Goal: Task Accomplishment & Management: Complete application form

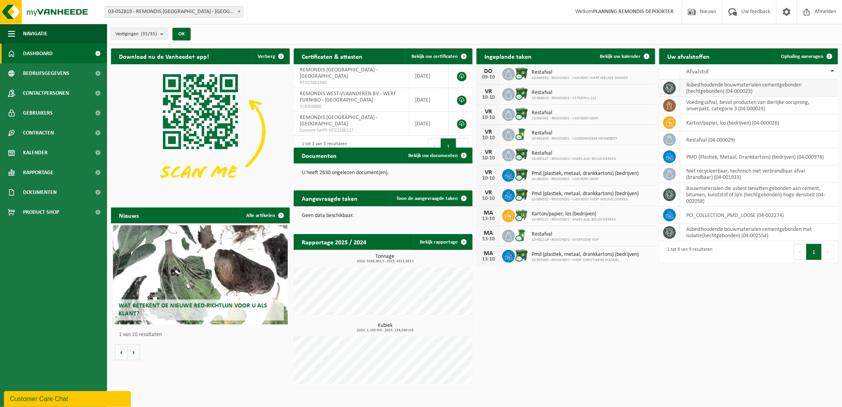
click at [744, 85] on td "asbesthoudende bouwmaterialen cementgebonden (hechtgebonden) (04-000023)" at bounding box center [759, 87] width 158 height 17
click at [751, 87] on td "asbesthoudende bouwmaterialen cementgebonden (hechtgebonden) (04-000023)" at bounding box center [759, 87] width 158 height 17
drag, startPoint x: 751, startPoint y: 87, endPoint x: 716, endPoint y: 87, distance: 34.9
click at [716, 87] on td "asbesthoudende bouwmaterialen cementgebonden (hechtgebonden) (04-000023)" at bounding box center [759, 87] width 158 height 17
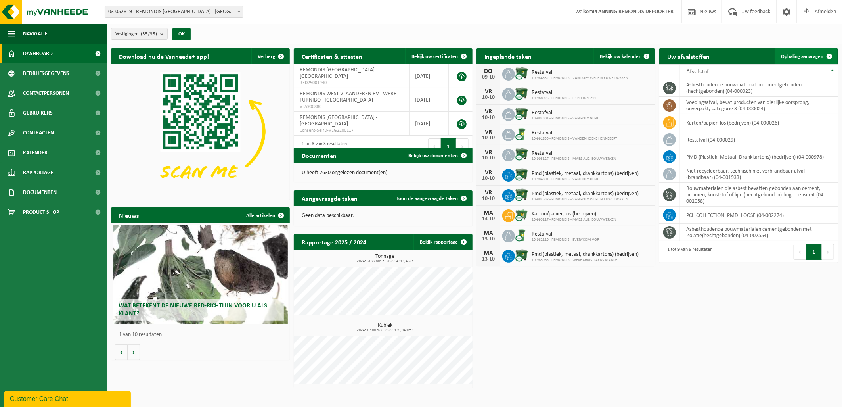
click at [794, 52] on link "Ophaling aanvragen" at bounding box center [806, 56] width 63 height 16
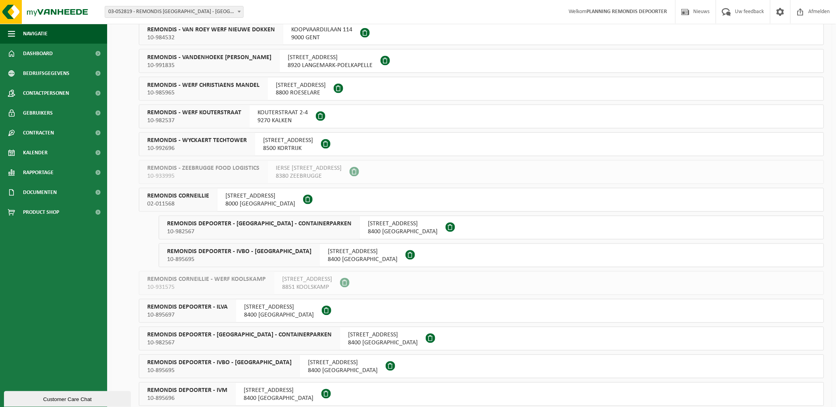
scroll to position [485, 0]
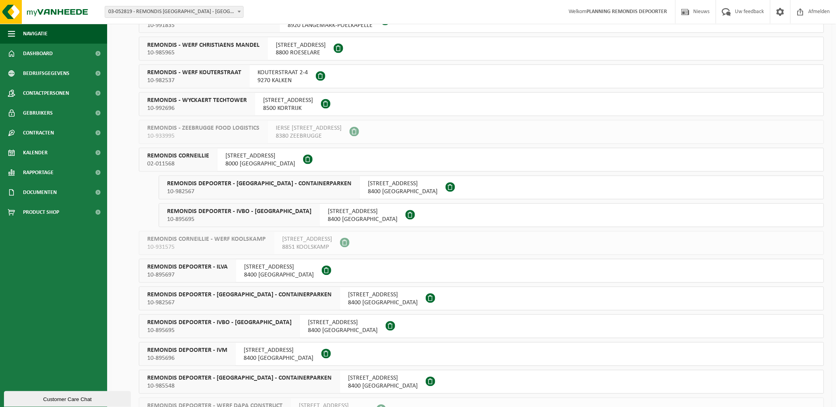
click at [218, 188] on div "REMONDIS DEPOORTER - IVBO - CONTAINERPARKEN 10-982567" at bounding box center [259, 187] width 201 height 23
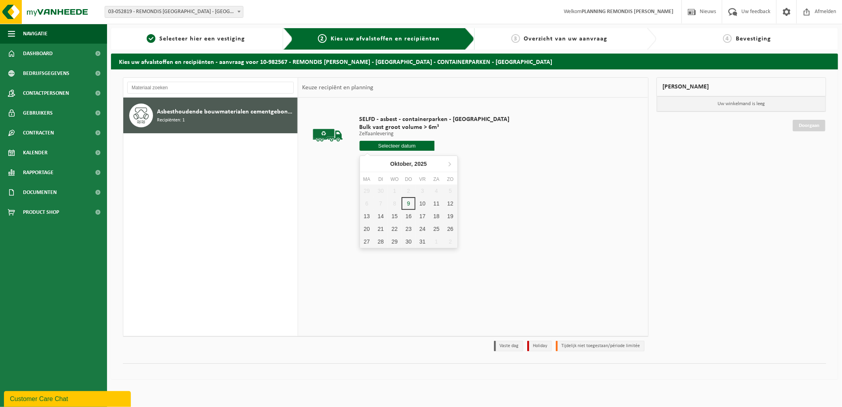
click at [379, 147] on input "text" at bounding box center [397, 146] width 75 height 10
drag, startPoint x: 412, startPoint y: 202, endPoint x: 429, endPoint y: 199, distance: 16.9
click at [412, 201] on div "9" at bounding box center [409, 203] width 14 height 13
type input "Van 2025-10-09"
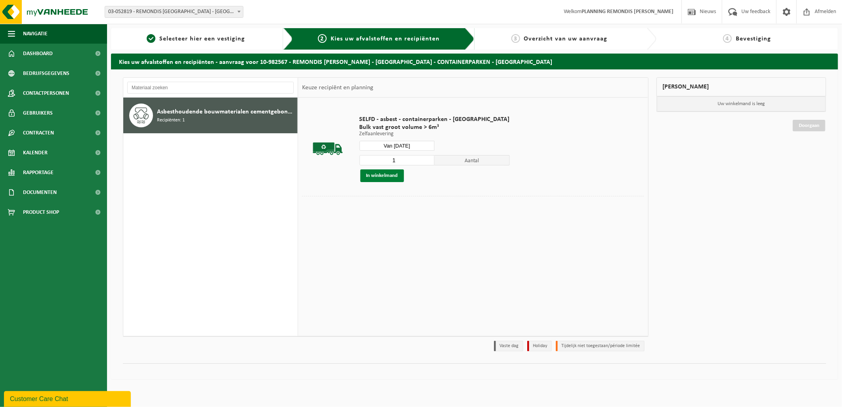
click at [391, 174] on button "In winkelmand" at bounding box center [382, 175] width 44 height 13
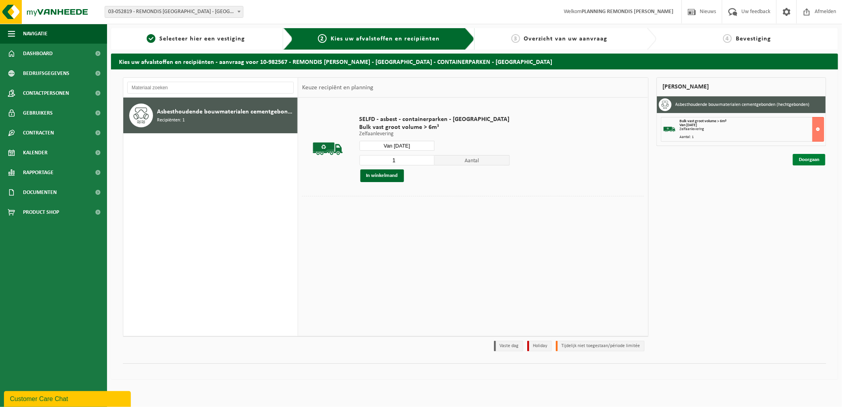
click at [802, 157] on link "Doorgaan" at bounding box center [809, 159] width 33 height 11
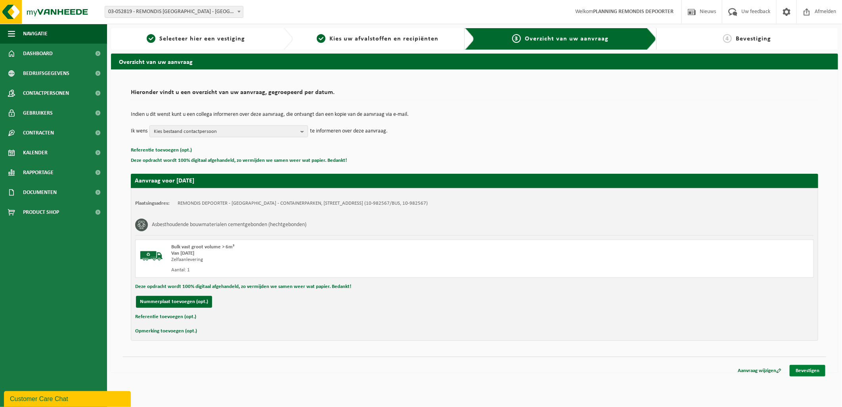
click at [807, 368] on link "Bevestigen" at bounding box center [808, 370] width 36 height 11
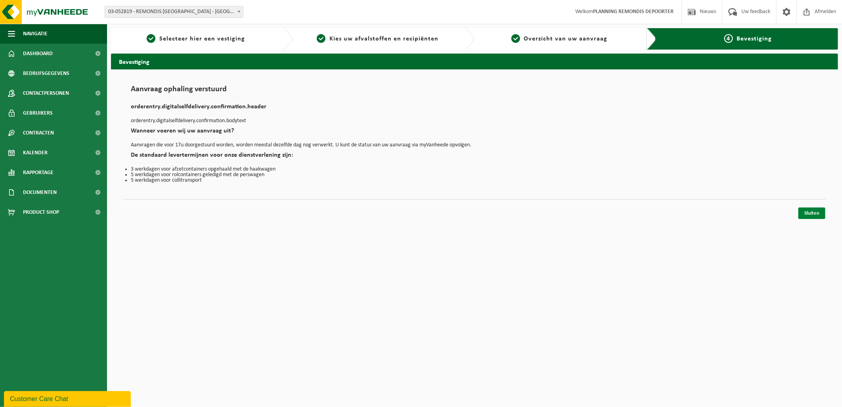
click at [809, 209] on link "Sluiten" at bounding box center [812, 212] width 27 height 11
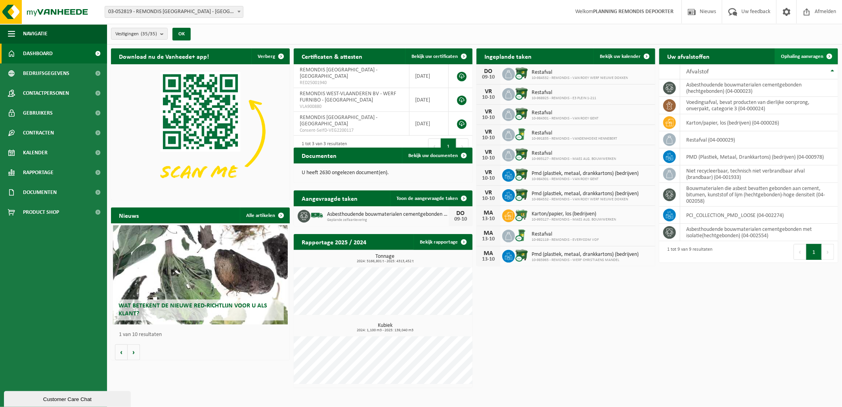
click at [803, 54] on span "Ophaling aanvragen" at bounding box center [802, 56] width 42 height 5
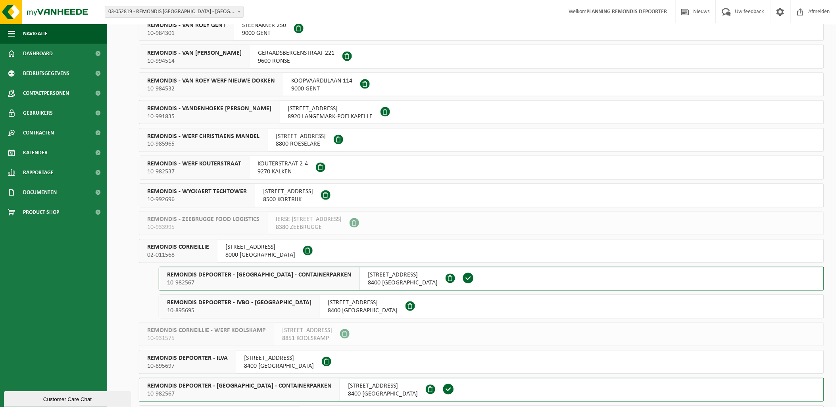
scroll to position [397, 0]
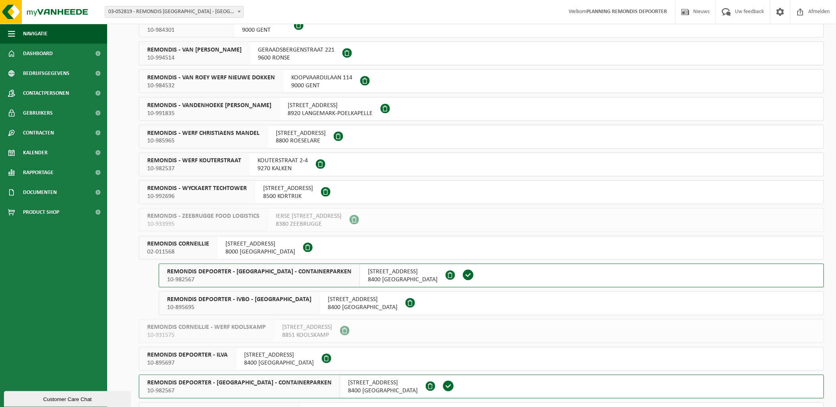
click at [266, 299] on span "REMONDIS DEPOORTER - IVBO - [GEOGRAPHIC_DATA]" at bounding box center [239, 300] width 144 height 8
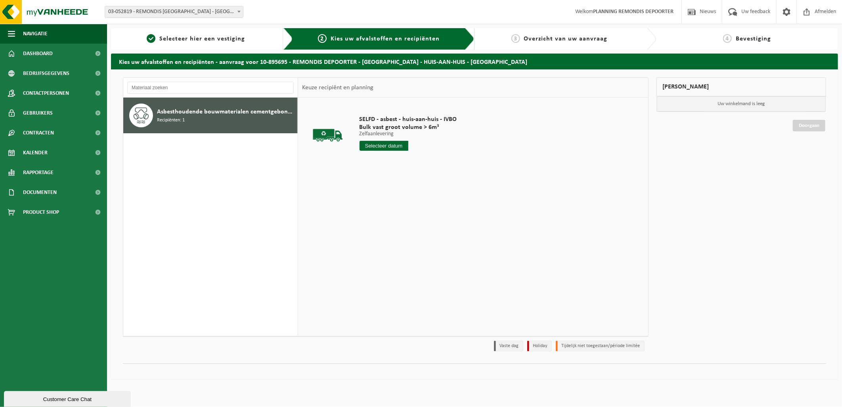
click at [384, 144] on input "text" at bounding box center [384, 146] width 49 height 10
click at [409, 203] on div "9" at bounding box center [409, 203] width 14 height 13
type input "Van 2025-10-09"
click at [389, 176] on button "In winkelmand" at bounding box center [382, 175] width 44 height 13
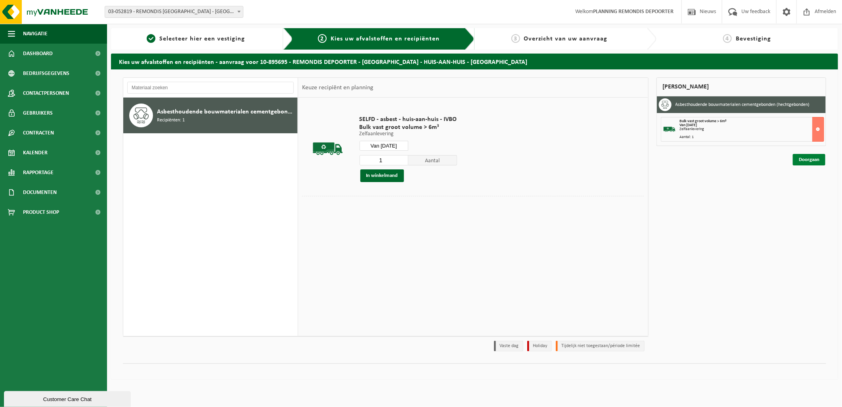
click at [807, 159] on link "Doorgaan" at bounding box center [809, 159] width 33 height 11
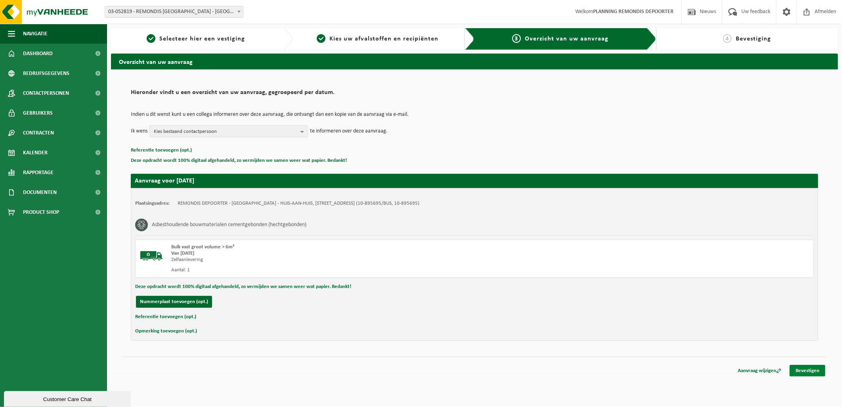
click at [811, 369] on link "Bevestigen" at bounding box center [808, 370] width 36 height 11
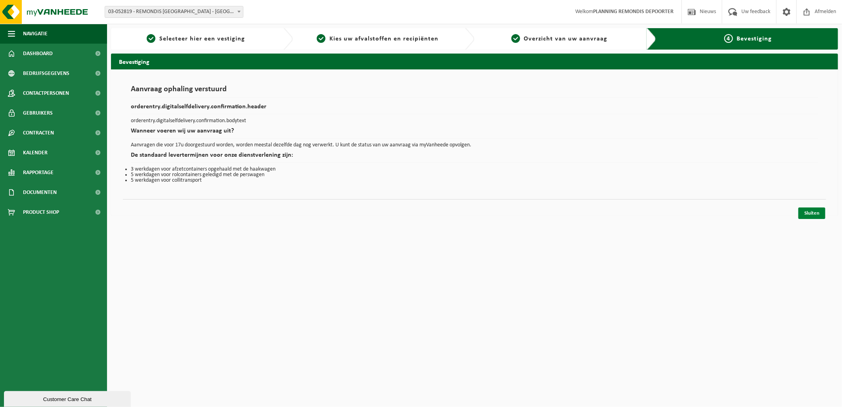
click at [807, 212] on link "Sluiten" at bounding box center [812, 212] width 27 height 11
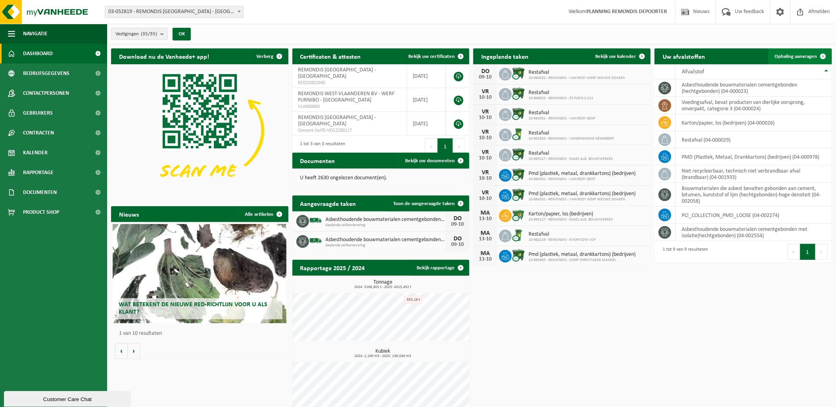
drag, startPoint x: 805, startPoint y: 52, endPoint x: 800, endPoint y: 53, distance: 5.2
click at [805, 52] on link "Ophaling aanvragen" at bounding box center [799, 56] width 63 height 16
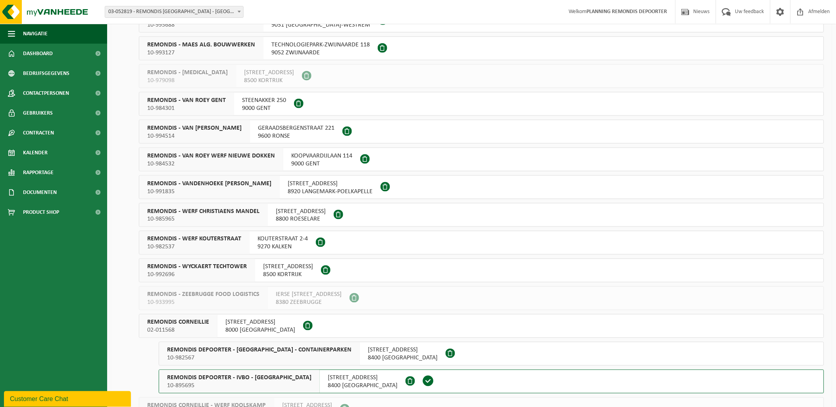
scroll to position [397, 0]
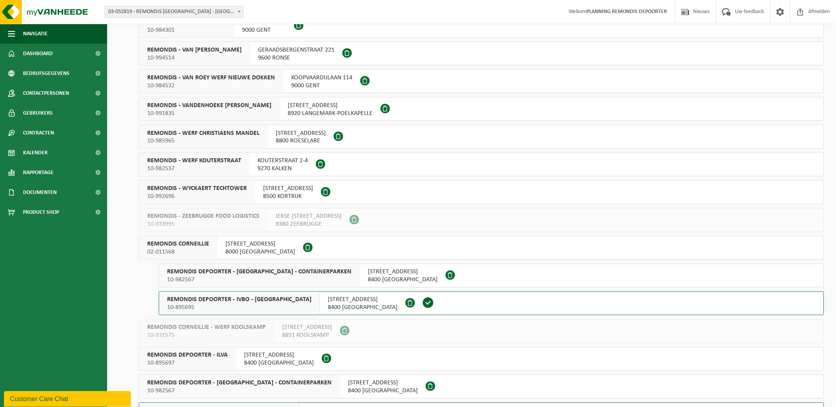
click at [253, 244] on span "KRAKELEWEG 59" at bounding box center [260, 244] width 70 height 8
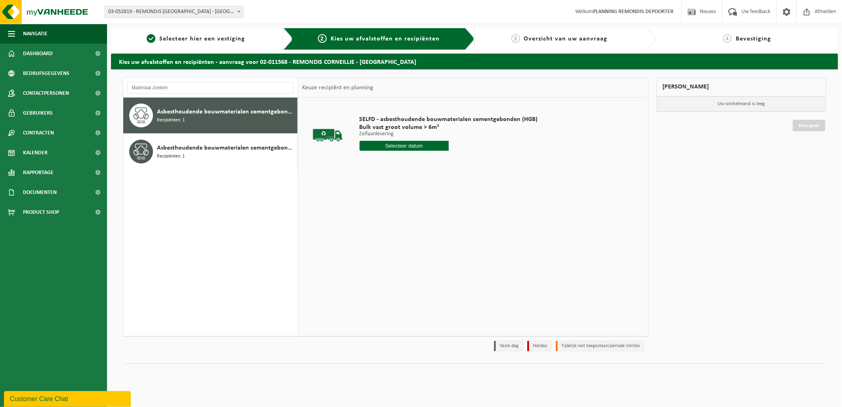
click at [409, 145] on input "text" at bounding box center [404, 146] width 89 height 10
click at [407, 203] on div "9" at bounding box center [409, 203] width 14 height 13
type input "Van 2025-10-09"
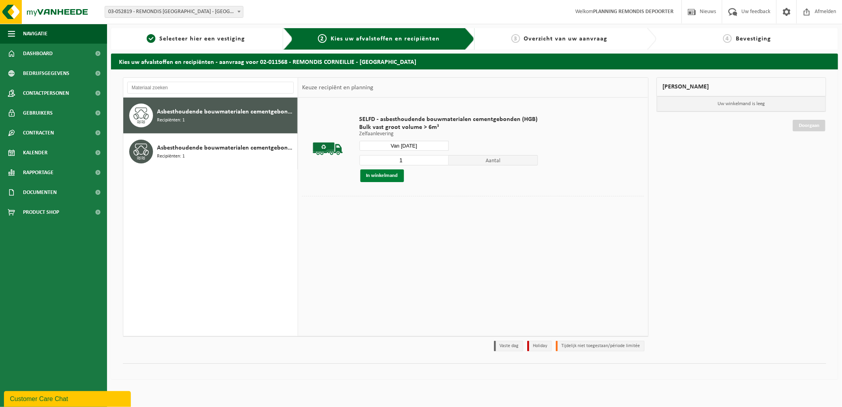
click at [380, 173] on button "In winkelmand" at bounding box center [382, 175] width 44 height 13
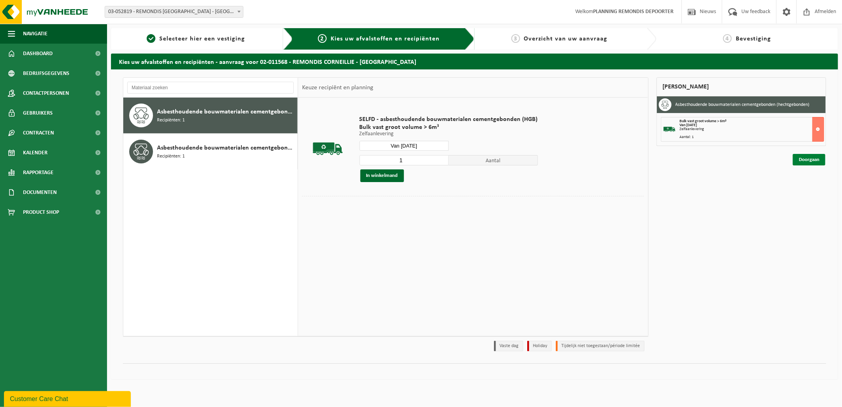
click at [817, 159] on link "Doorgaan" at bounding box center [809, 159] width 33 height 11
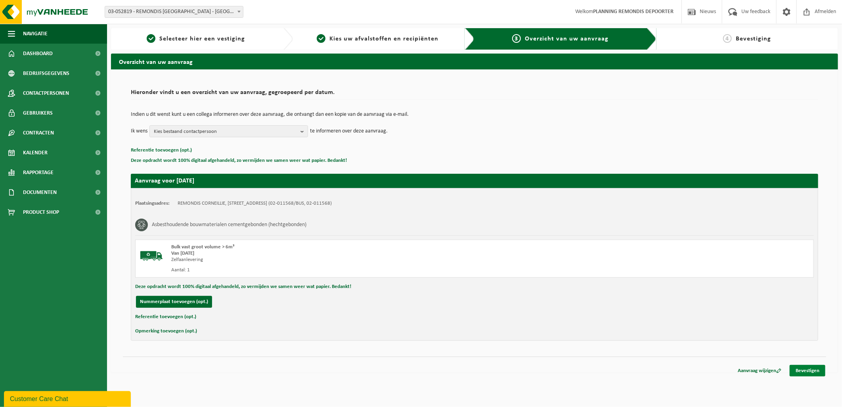
click at [816, 367] on link "Bevestigen" at bounding box center [808, 370] width 36 height 11
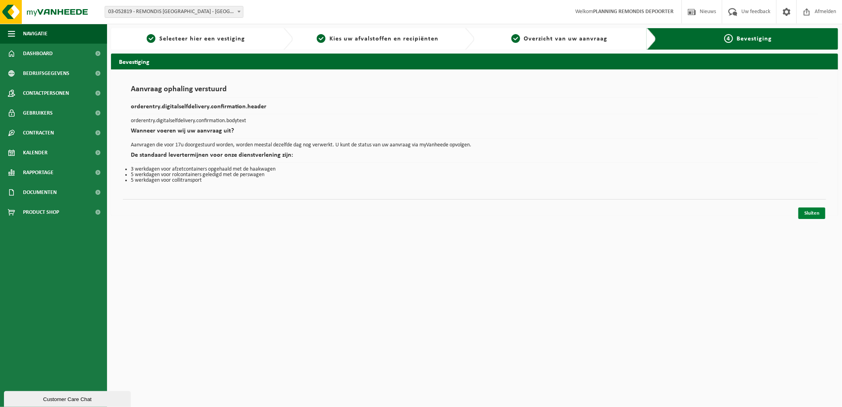
click at [817, 211] on link "Sluiten" at bounding box center [812, 212] width 27 height 11
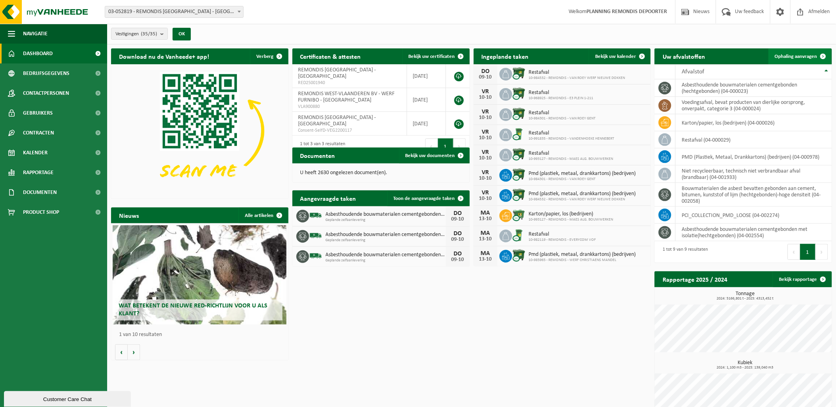
click at [795, 56] on span "Ophaling aanvragen" at bounding box center [795, 56] width 42 height 5
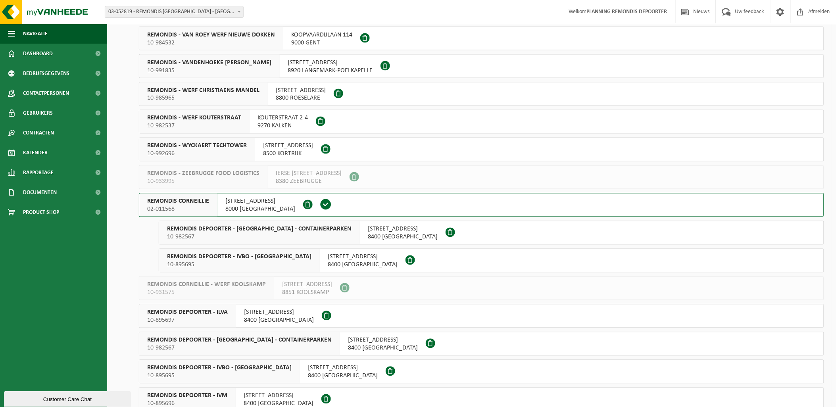
scroll to position [441, 0]
click at [272, 227] on span "REMONDIS DEPOORTER - IVBO - CONTAINERPARKEN" at bounding box center [259, 228] width 184 height 8
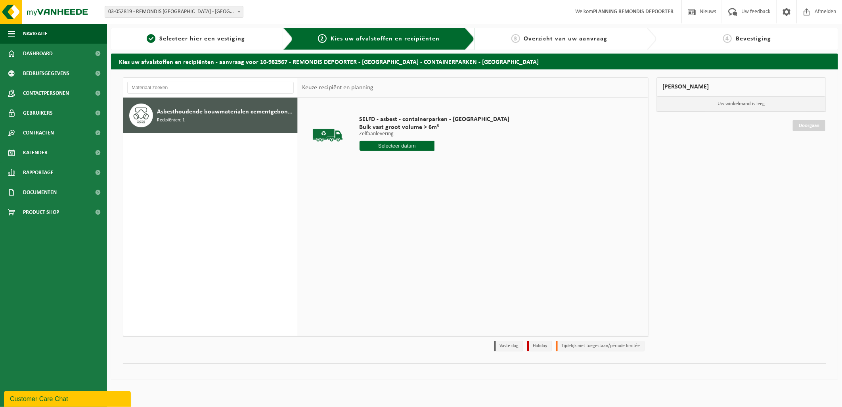
click at [394, 146] on input "text" at bounding box center [397, 146] width 75 height 10
click at [225, 41] on span "Selecteer hier een vestiging" at bounding box center [202, 39] width 86 height 6
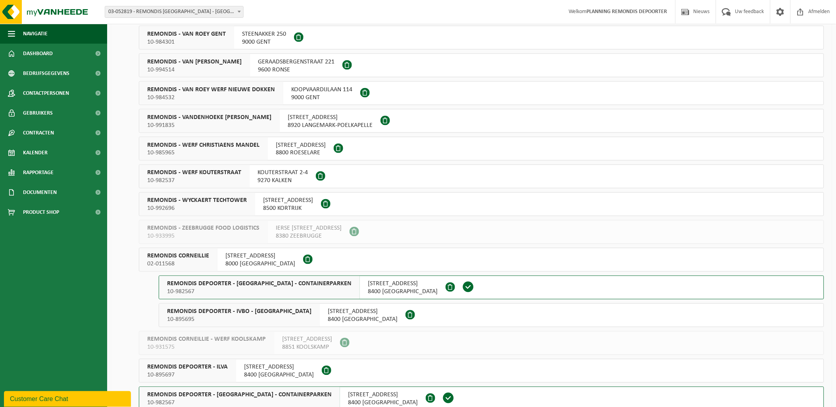
scroll to position [441, 0]
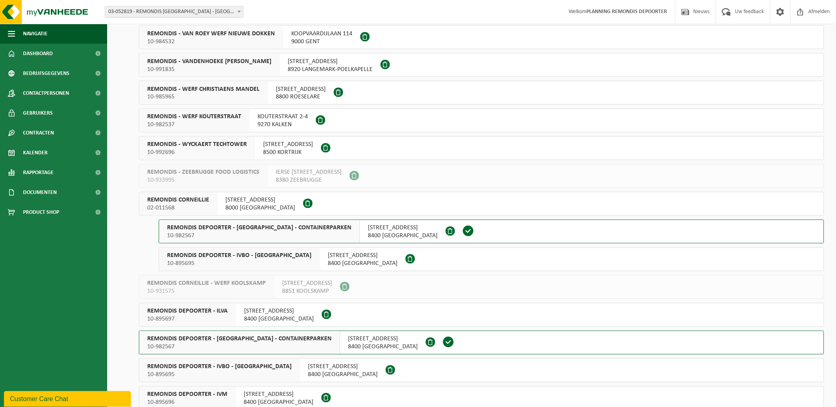
click at [267, 256] on span "REMONDIS DEPOORTER - IVBO - [GEOGRAPHIC_DATA]" at bounding box center [239, 256] width 144 height 8
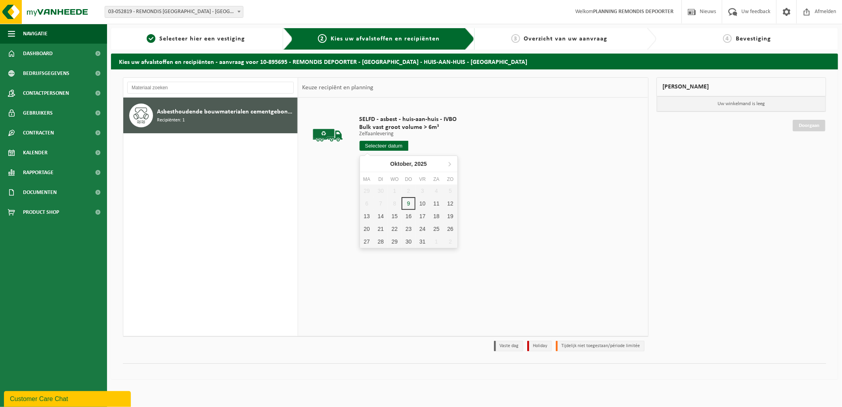
click at [389, 141] on input "text" at bounding box center [384, 146] width 49 height 10
click at [408, 203] on div "9" at bounding box center [409, 203] width 14 height 13
type input "Van [DATE]"
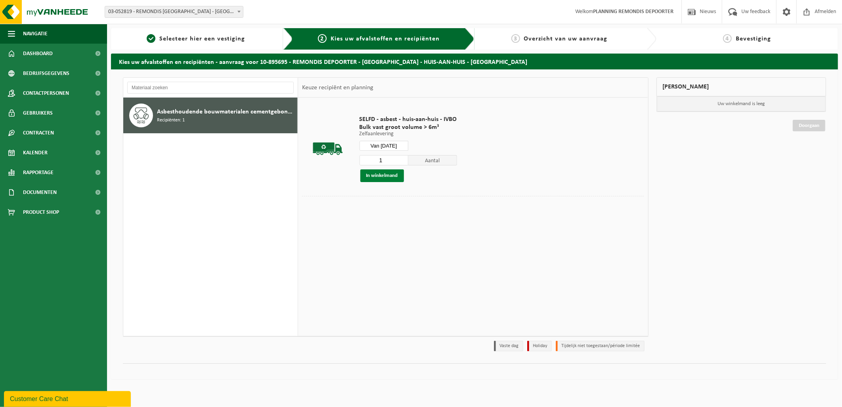
click at [375, 174] on button "In winkelmand" at bounding box center [382, 175] width 44 height 13
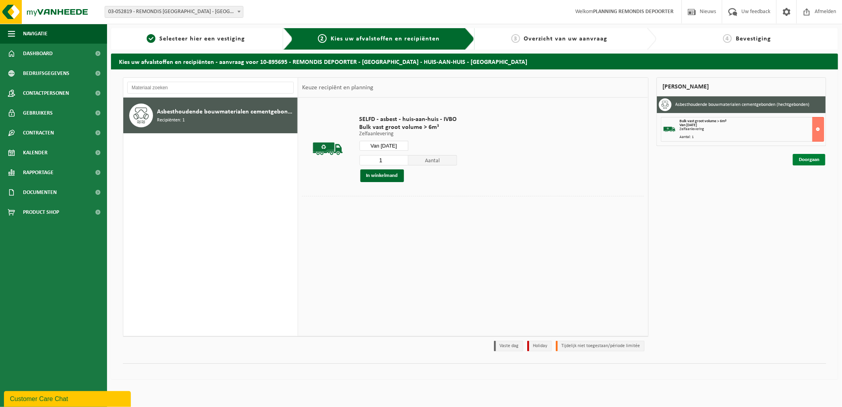
click at [812, 158] on link "Doorgaan" at bounding box center [809, 159] width 33 height 11
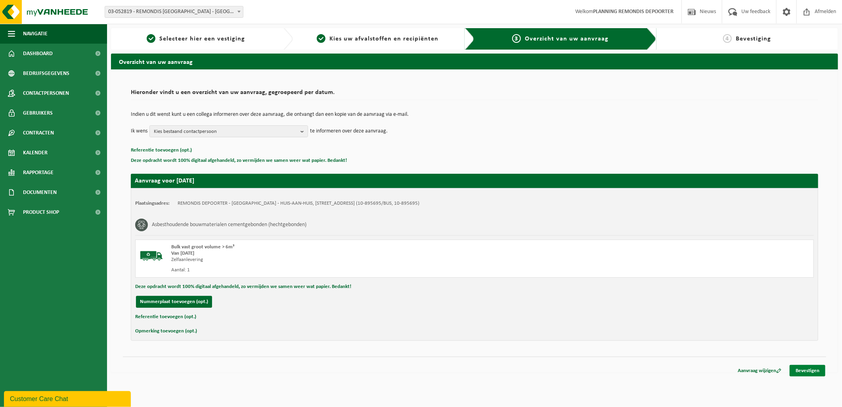
click at [808, 370] on link "Bevestigen" at bounding box center [808, 370] width 36 height 11
